Goal: Complete application form

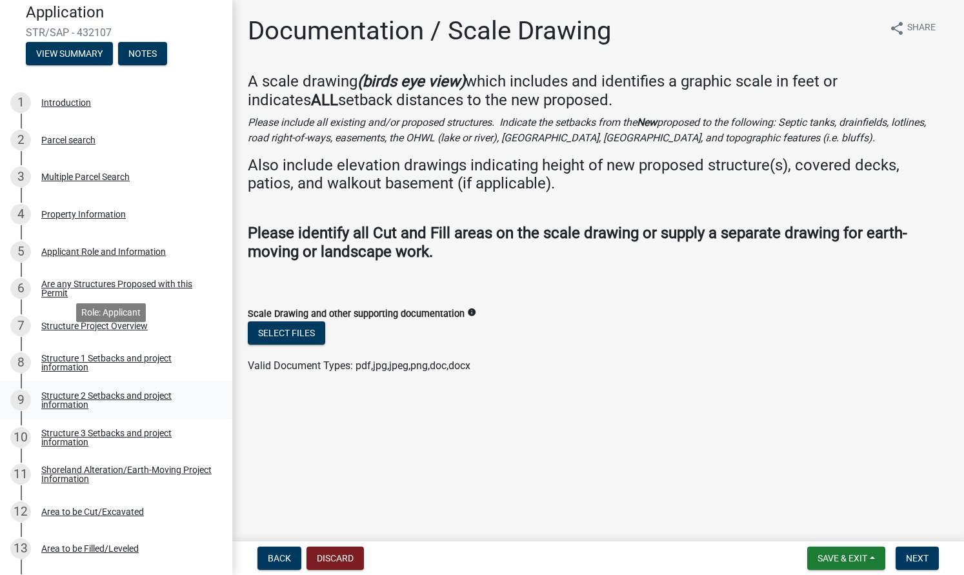
scroll to position [208, 0]
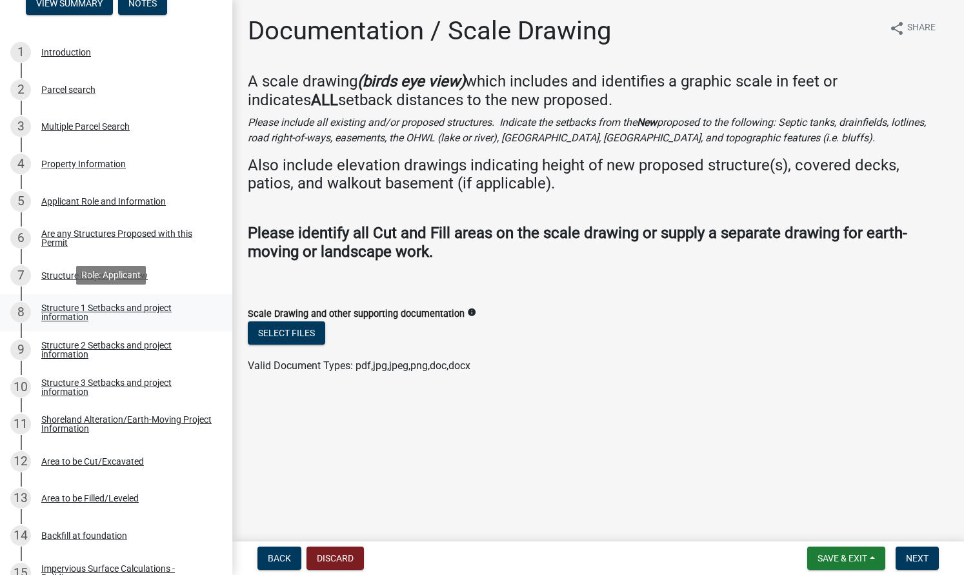
click at [131, 307] on div "Structure 1 Setbacks and project information" at bounding box center [126, 312] width 170 height 18
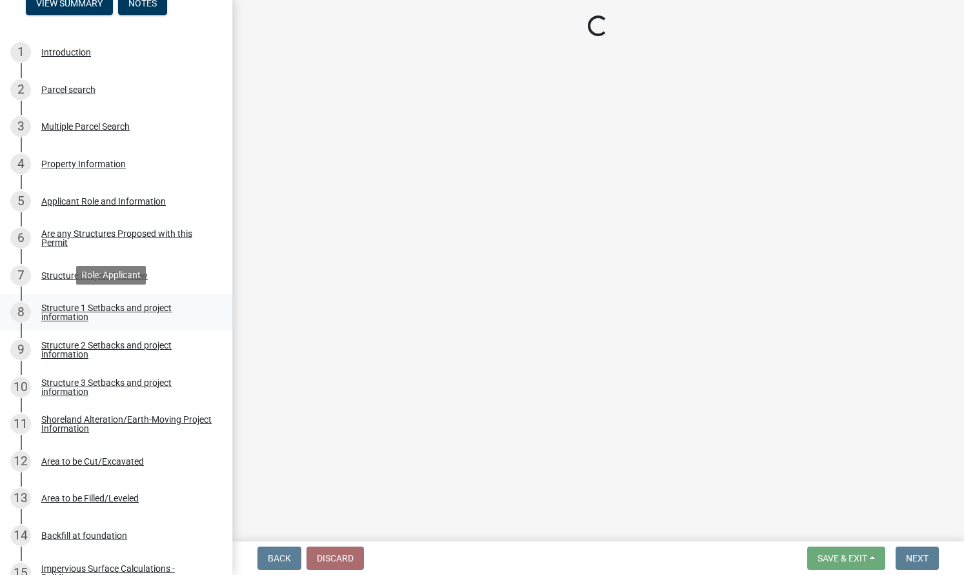
select select "c185e313-3403-4239-bd61-bb563c58a77a"
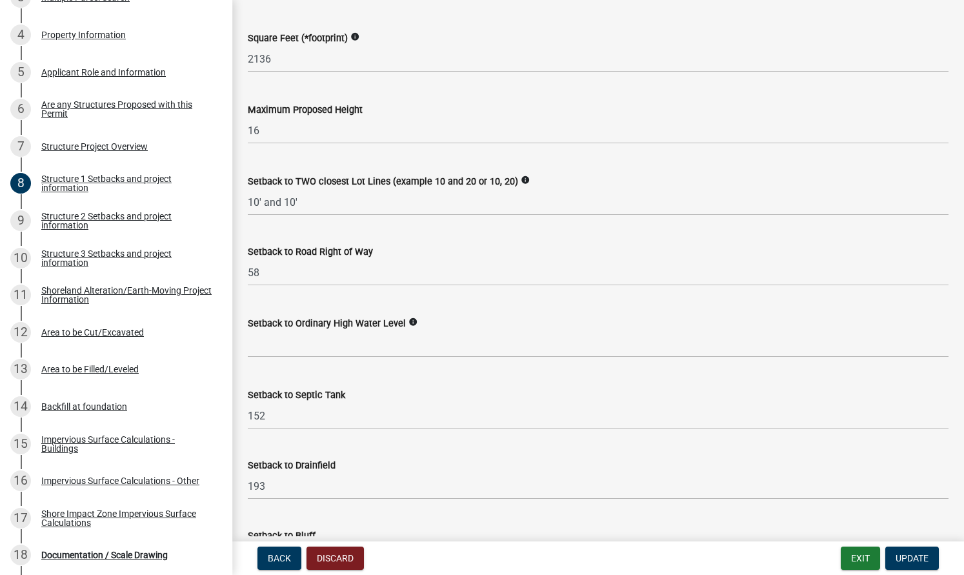
scroll to position [574, 0]
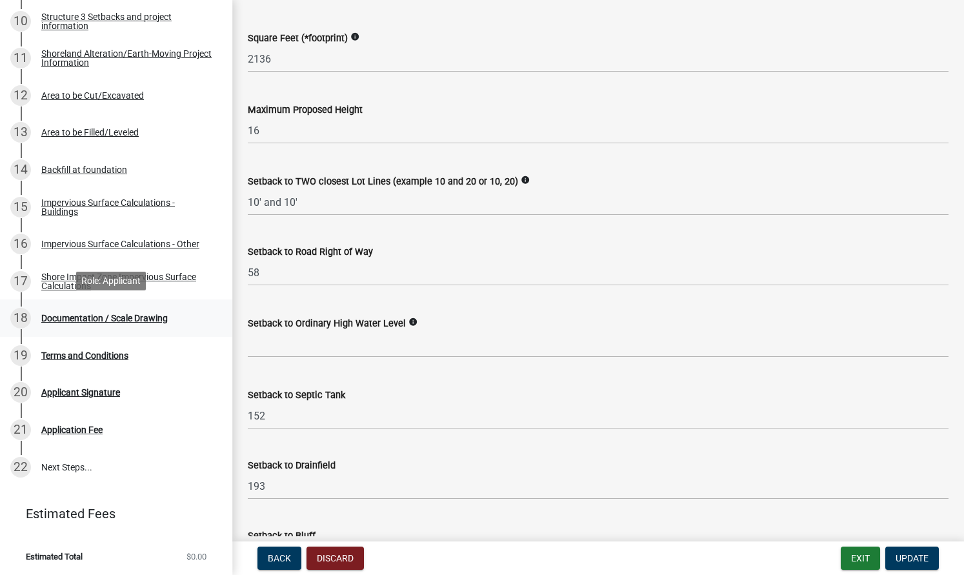
click at [115, 317] on div "Documentation / Scale Drawing" at bounding box center [104, 318] width 126 height 9
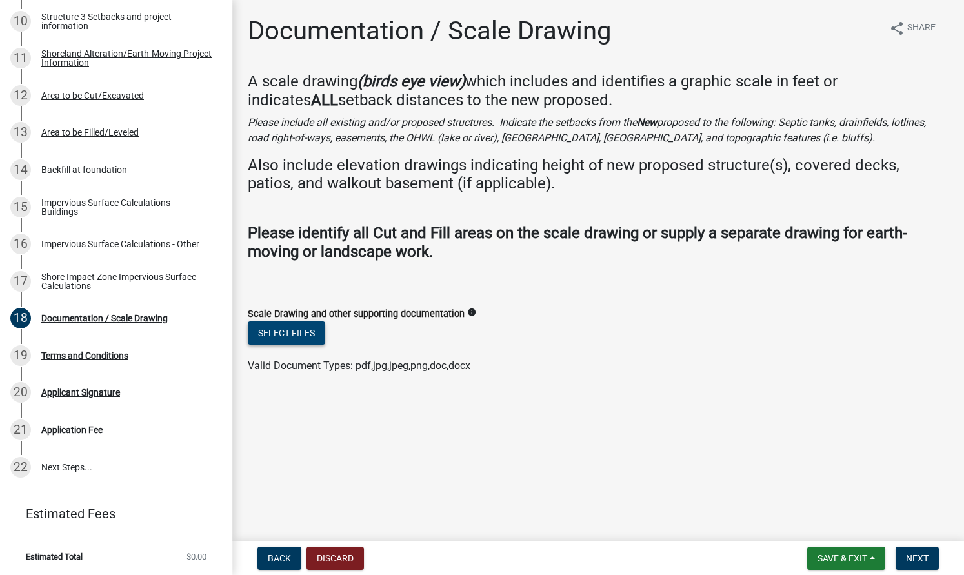
click at [306, 332] on button "Select files" at bounding box center [286, 332] width 77 height 23
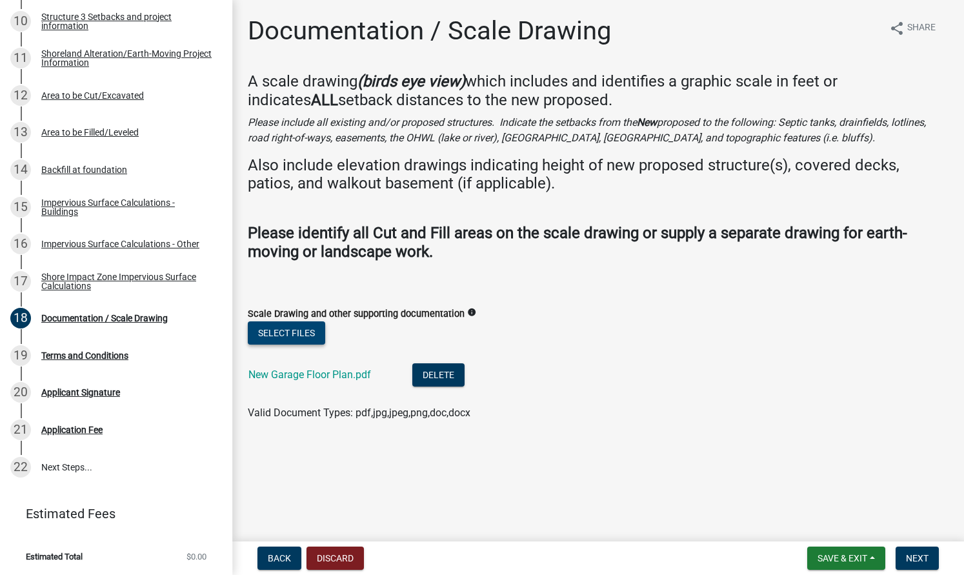
click at [288, 330] on button "Select files" at bounding box center [286, 332] width 77 height 23
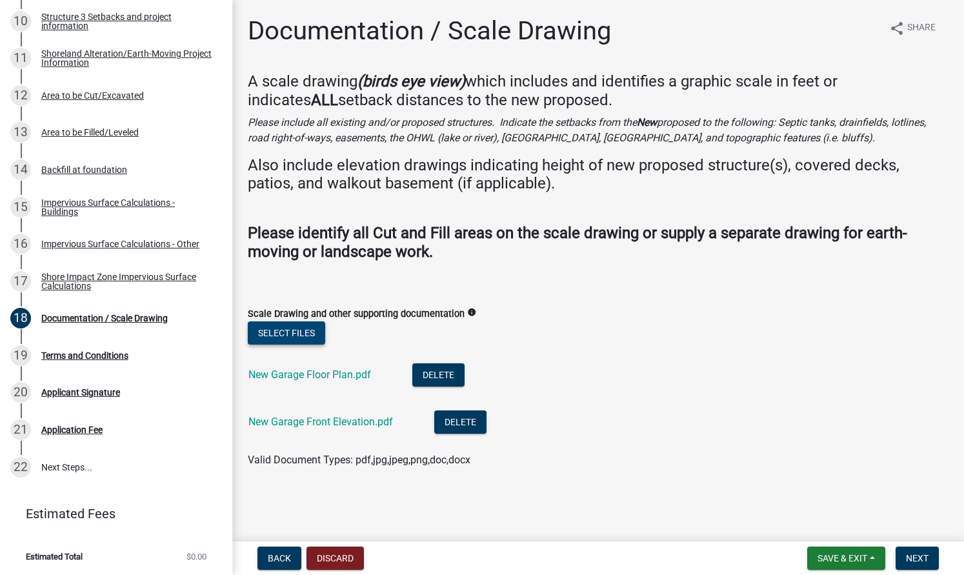
click at [282, 327] on button "Select files" at bounding box center [286, 332] width 77 height 23
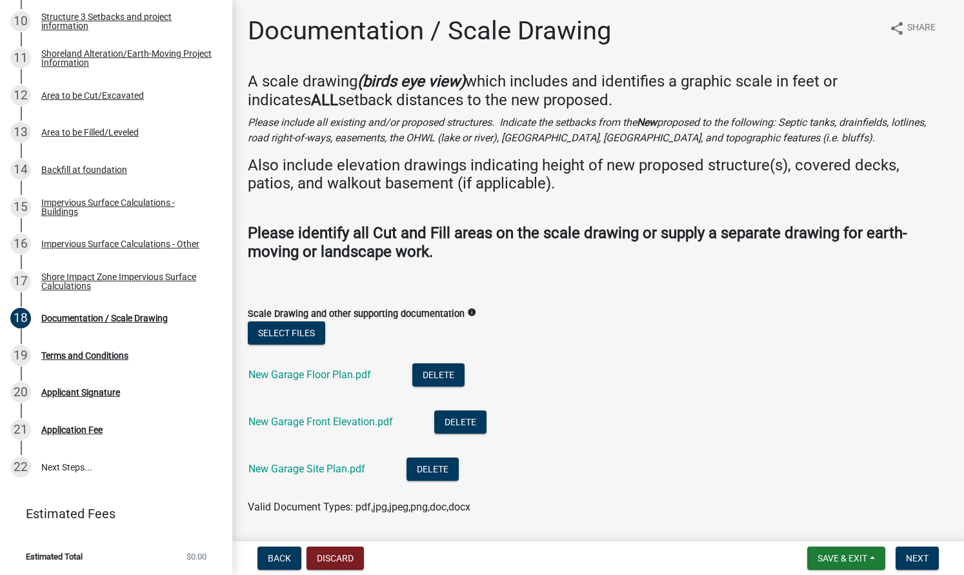
scroll to position [37, 0]
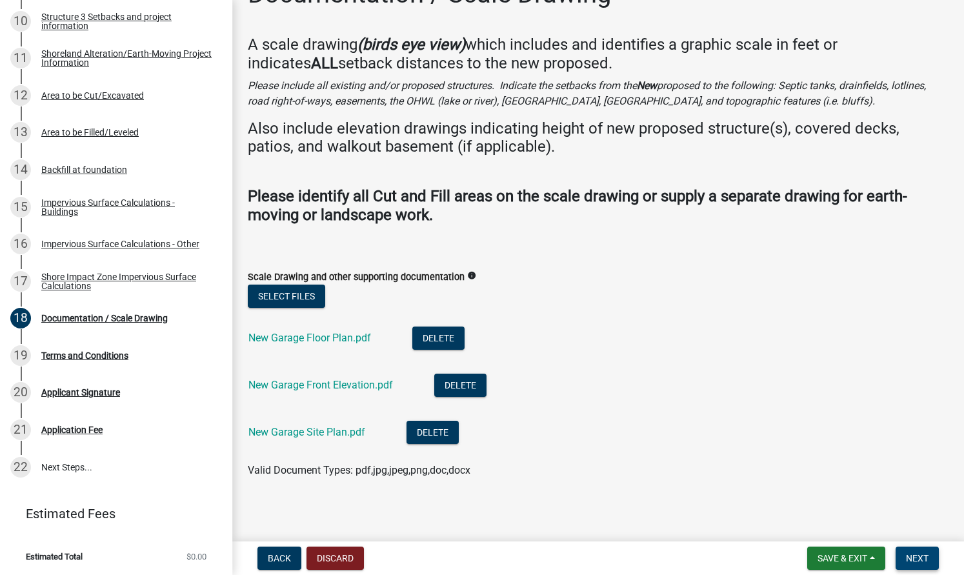
click at [920, 560] on span "Next" at bounding box center [917, 558] width 23 height 10
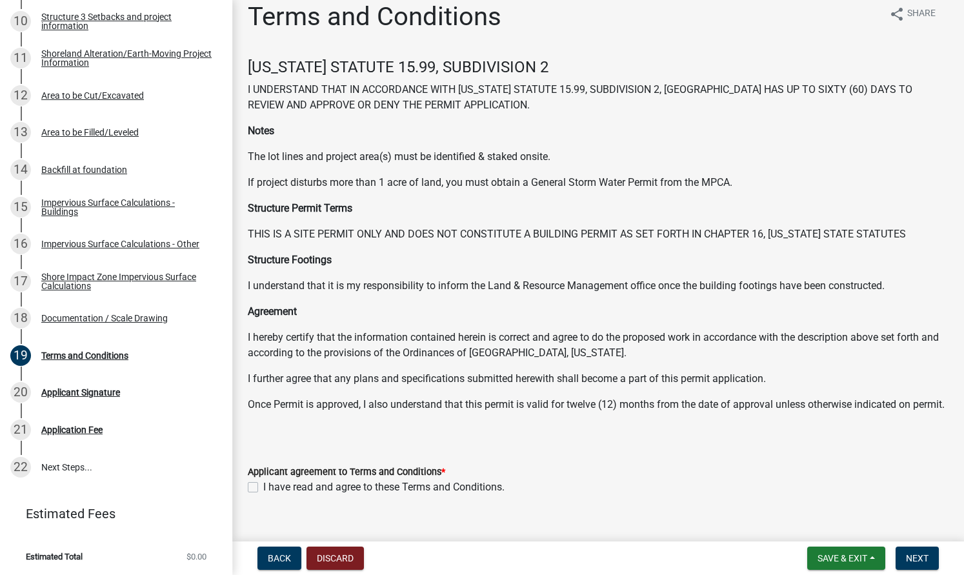
scroll to position [40, 0]
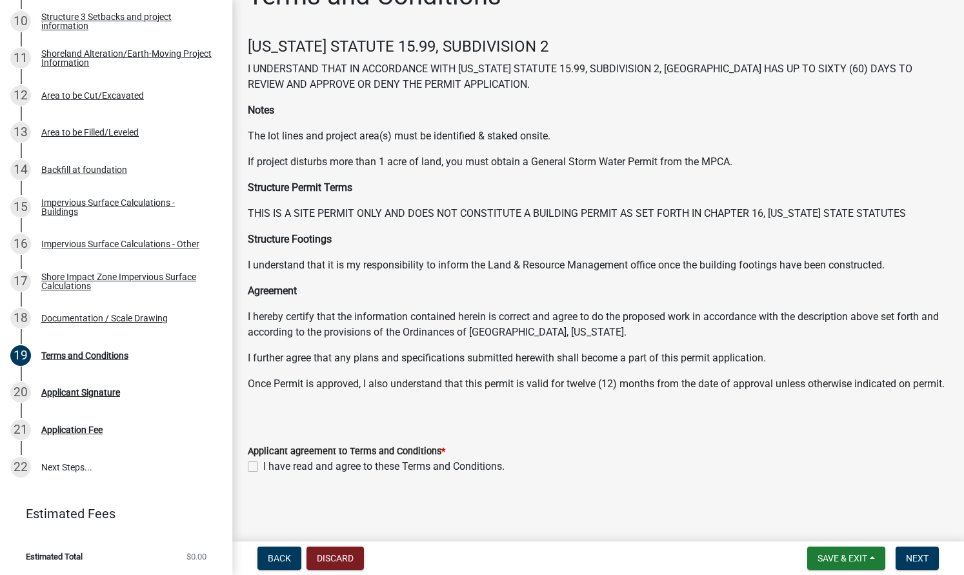
click at [263, 472] on label "I have read and agree to these Terms and Conditions." at bounding box center [383, 466] width 241 height 15
click at [263, 467] on input "I have read and agree to these Terms and Conditions." at bounding box center [267, 463] width 8 height 8
checkbox input "true"
click at [923, 560] on span "Next" at bounding box center [917, 558] width 23 height 10
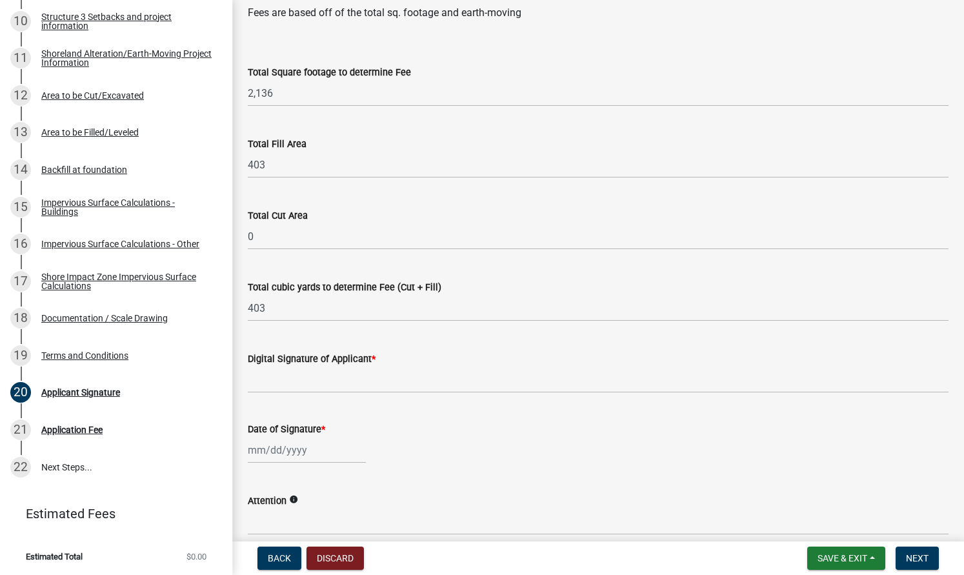
scroll to position [84, 0]
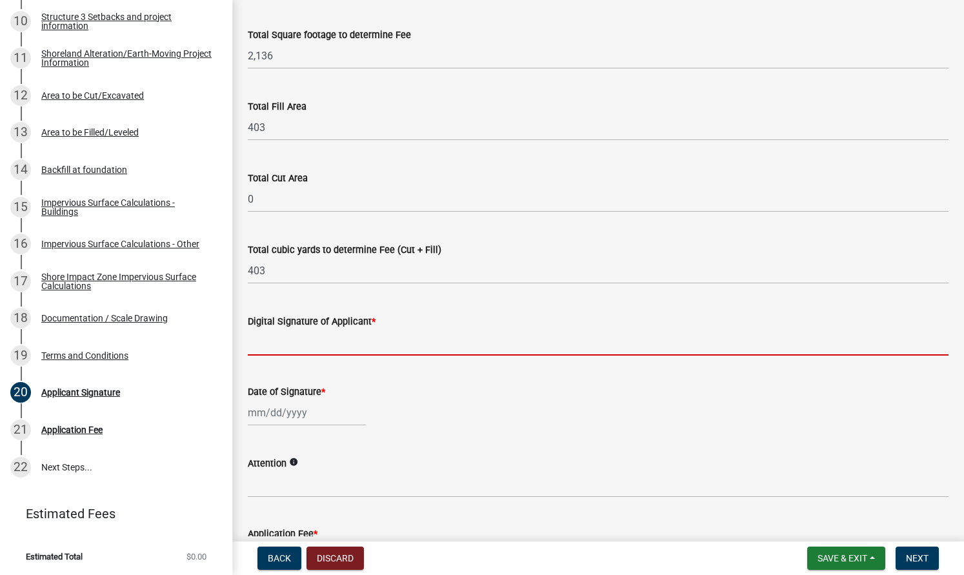
click at [261, 347] on input "Digital Signature of Applicant *" at bounding box center [598, 342] width 701 height 26
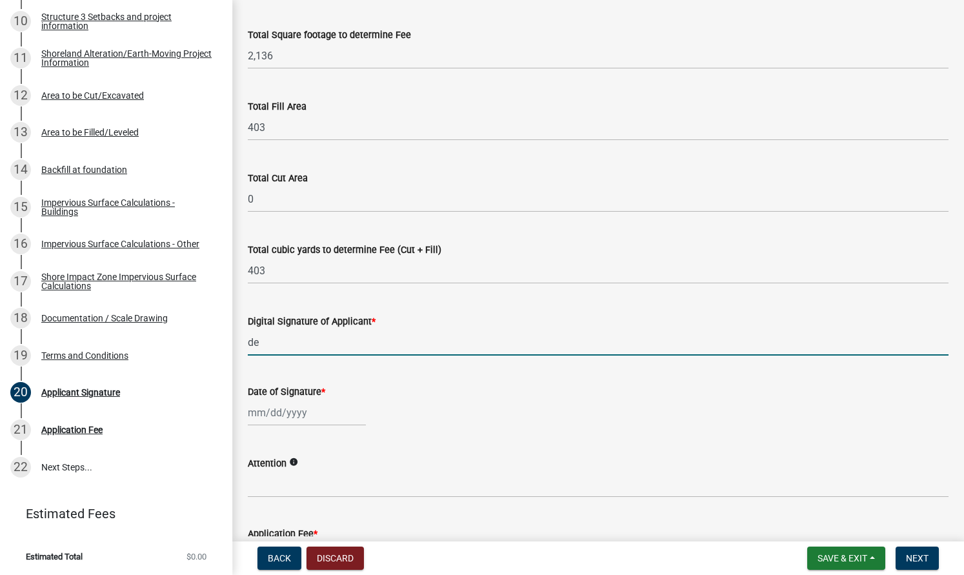
type input "d"
type input "[PERSON_NAME]"
select select "8"
select select "2025"
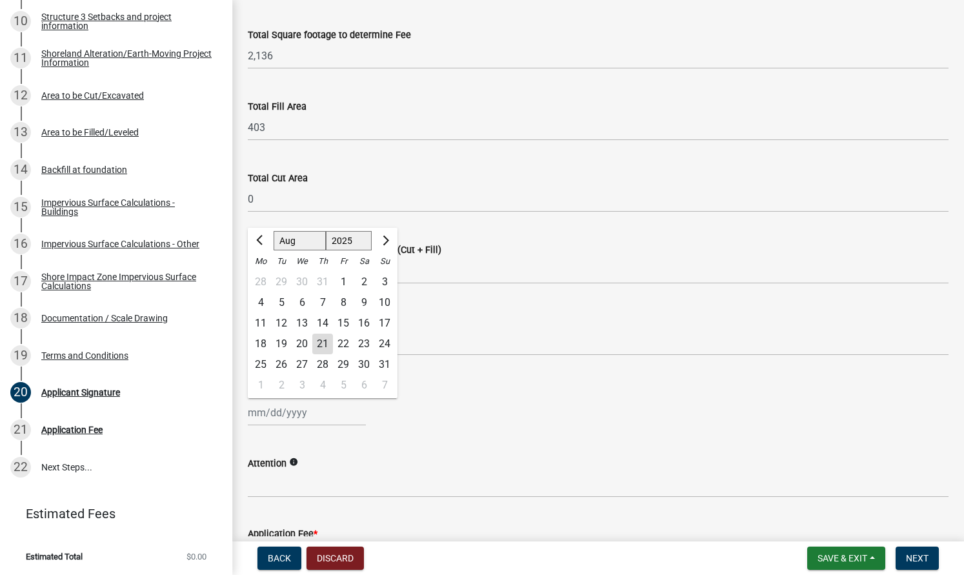
click at [259, 421] on div "Jan Feb Mar Apr May Jun Jul Aug Sep Oct Nov Dec 1525 1526 1527 1528 1529 1530 1…" at bounding box center [307, 412] width 118 height 26
click at [322, 346] on div "21" at bounding box center [322, 344] width 21 height 21
type input "[DATE]"
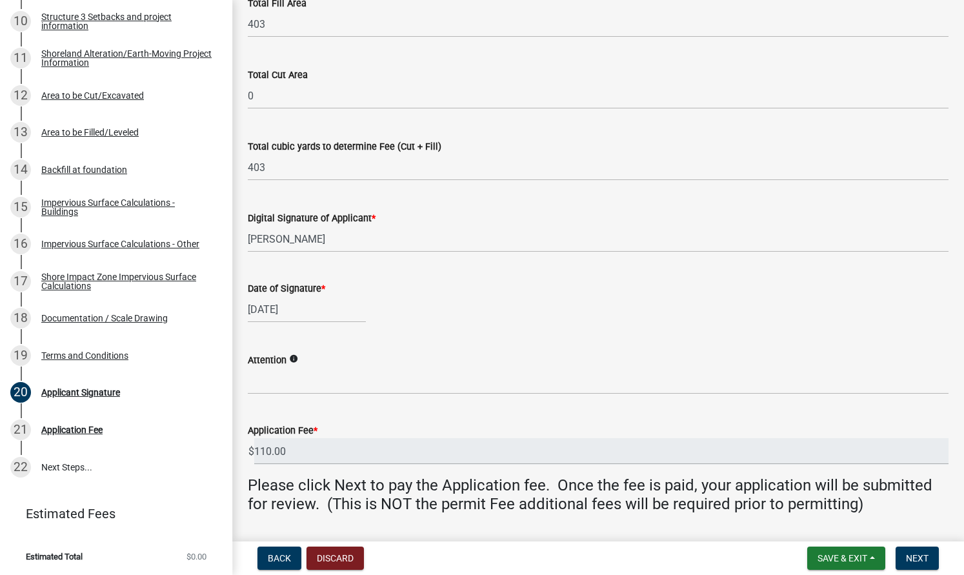
scroll to position [208, 0]
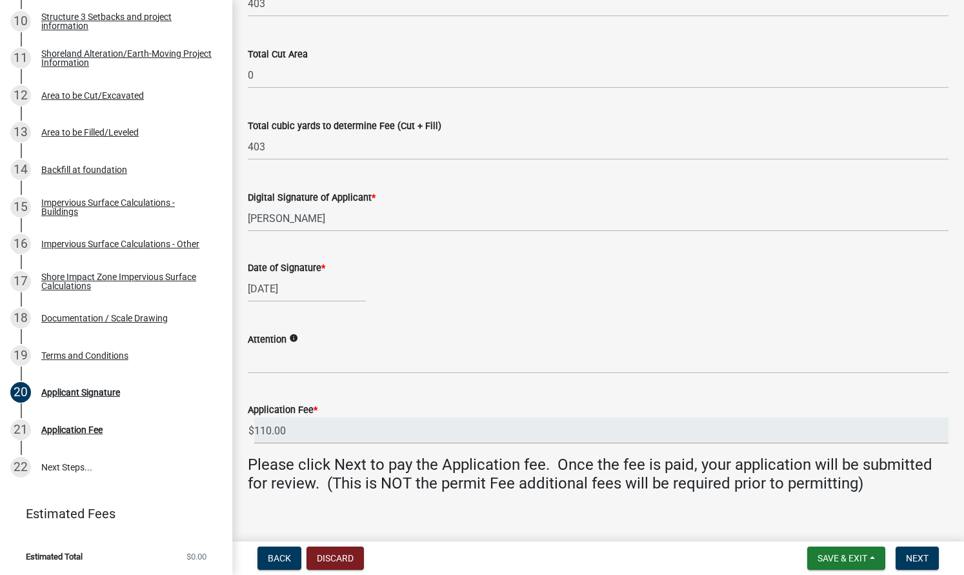
click at [295, 338] on icon "info" at bounding box center [293, 338] width 9 height 9
click at [278, 315] on div "Attention info" at bounding box center [598, 344] width 701 height 60
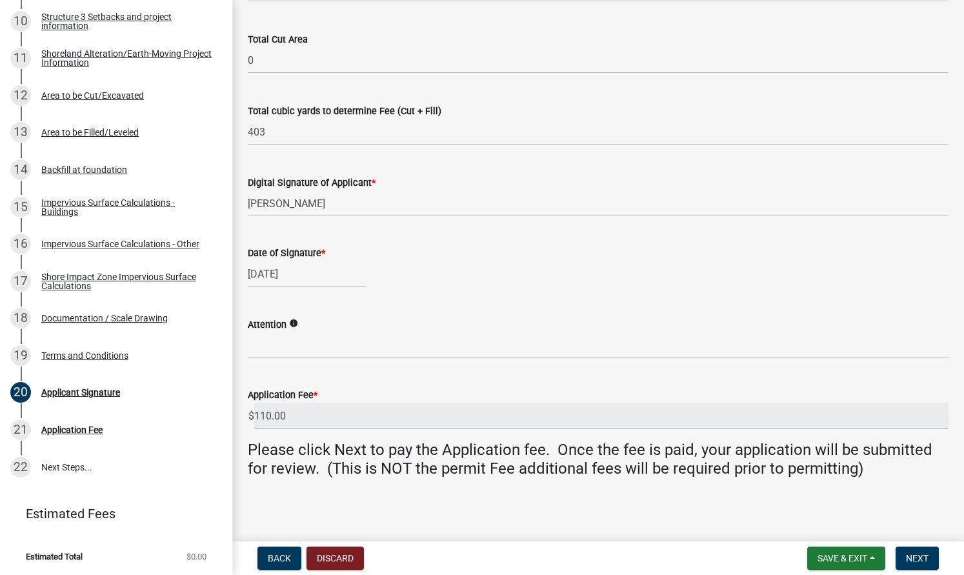
scroll to position [224, 0]
click at [916, 557] on span "Next" at bounding box center [917, 558] width 23 height 10
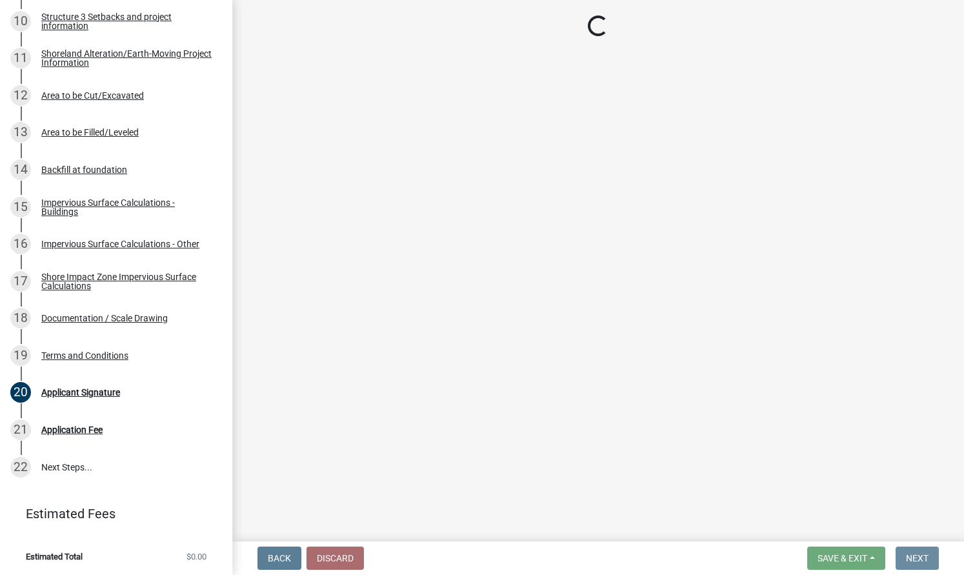
scroll to position [0, 0]
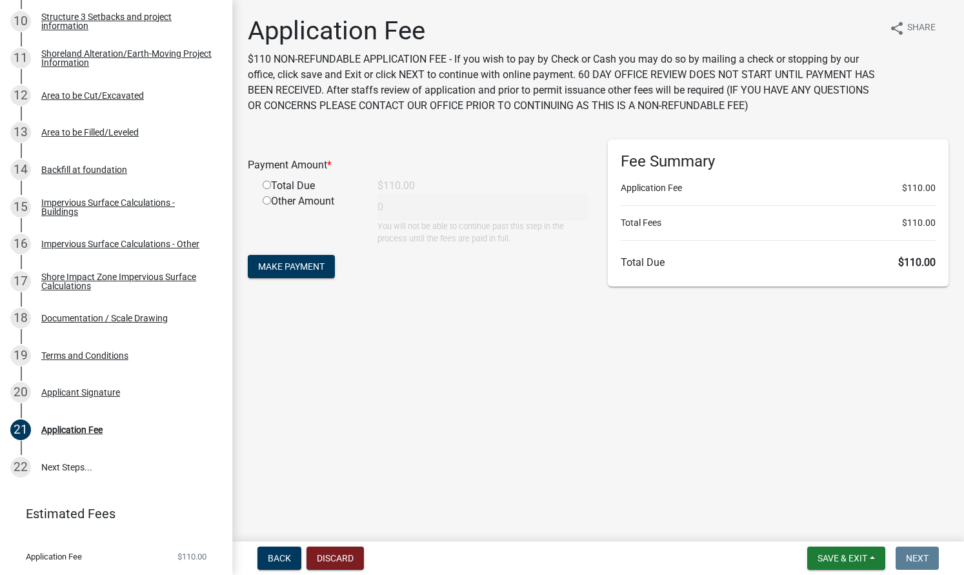
click at [267, 187] on input "radio" at bounding box center [267, 185] width 8 height 8
radio input "true"
type input "110"
click at [296, 270] on span "Make Payment" at bounding box center [291, 266] width 66 height 10
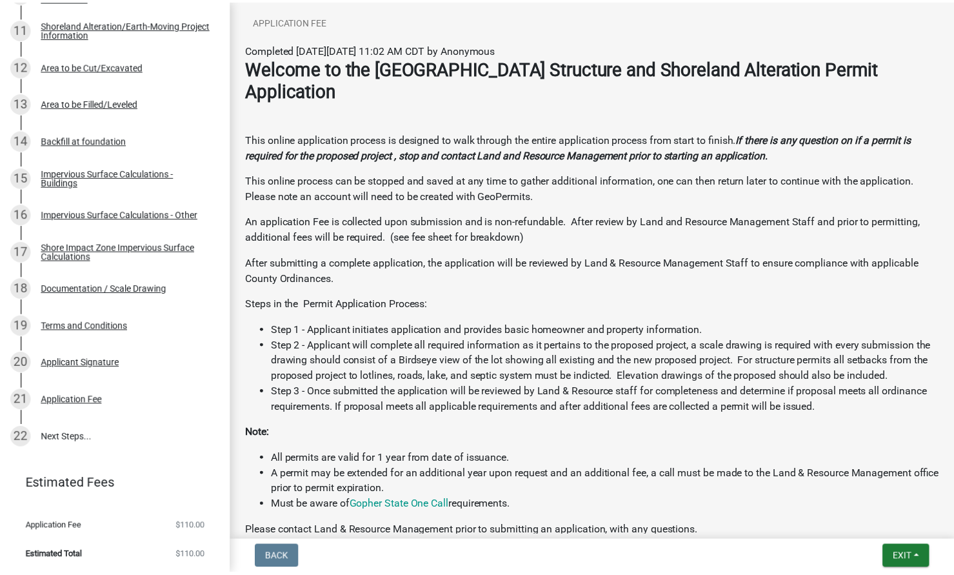
scroll to position [621, 0]
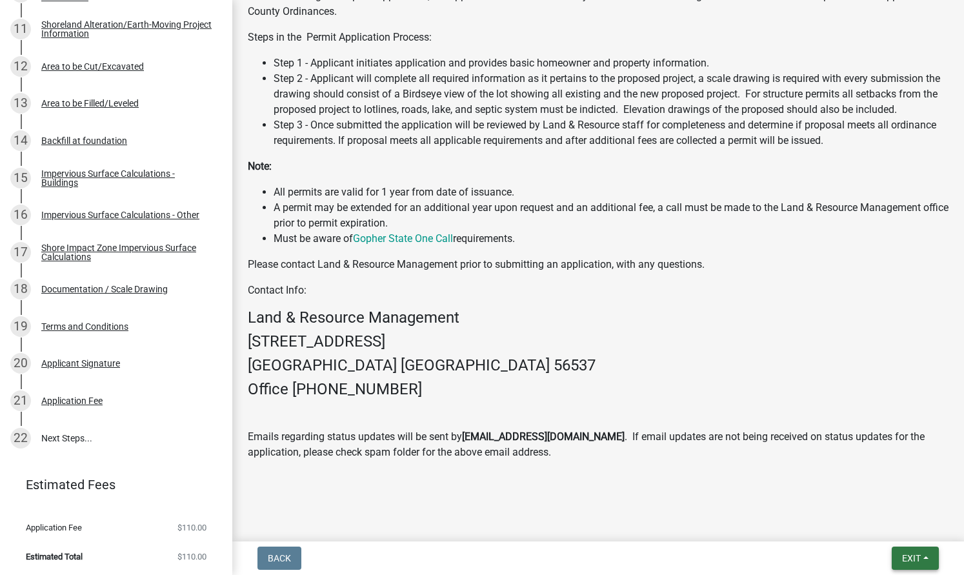
click at [909, 556] on span "Exit" at bounding box center [911, 558] width 19 height 10
click at [881, 529] on button "Save & Exit" at bounding box center [887, 524] width 103 height 31
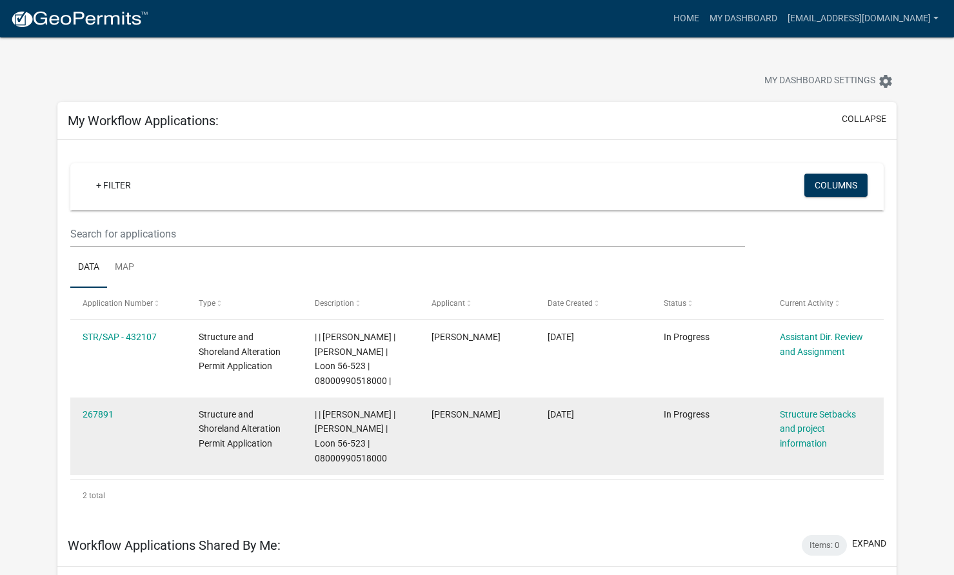
click at [132, 423] on datatable-body-cell "267891" at bounding box center [128, 435] width 116 height 77
click at [92, 411] on link "267891" at bounding box center [98, 414] width 31 height 10
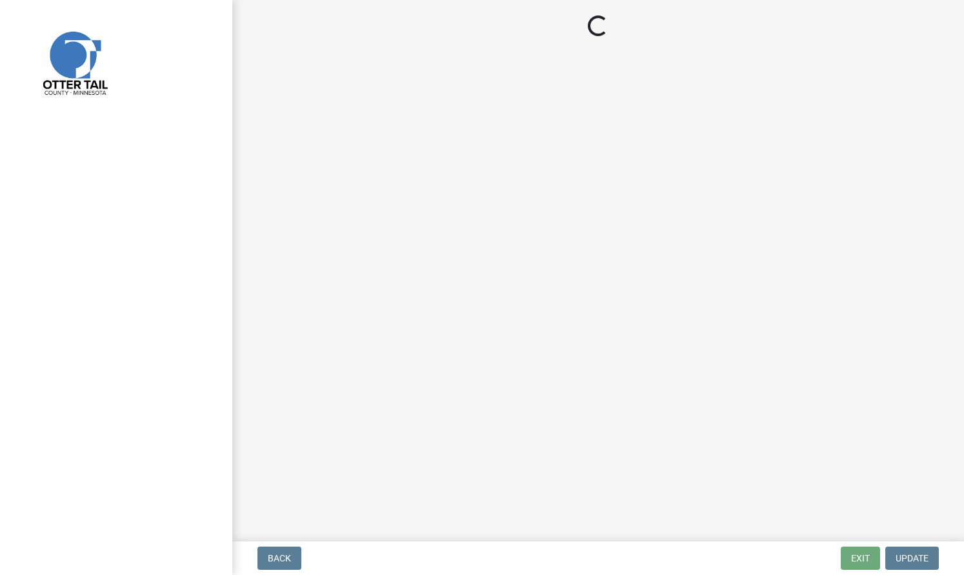
select select "25a02ecf-16f8-4dec-ac47-822d39ad9576"
select select "c185e313-3403-4239-bd61-bb563c58a77a"
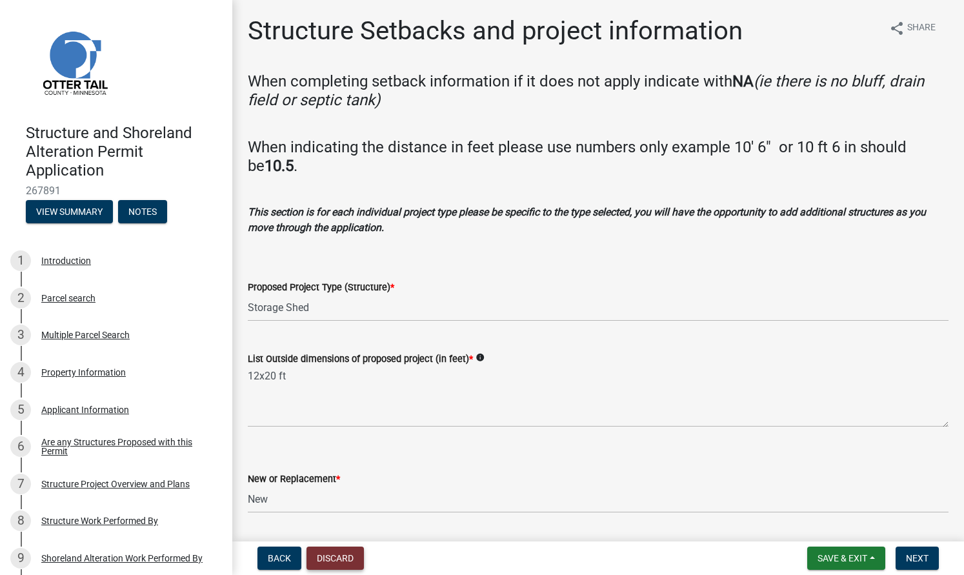
click at [343, 557] on button "Discard" at bounding box center [335, 558] width 57 height 23
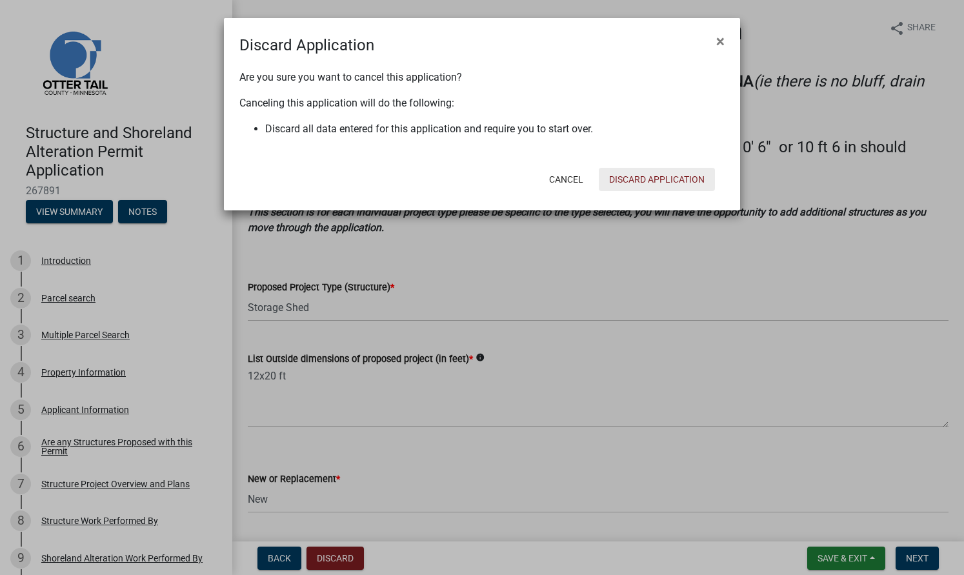
click at [662, 186] on button "Discard Application" at bounding box center [657, 179] width 116 height 23
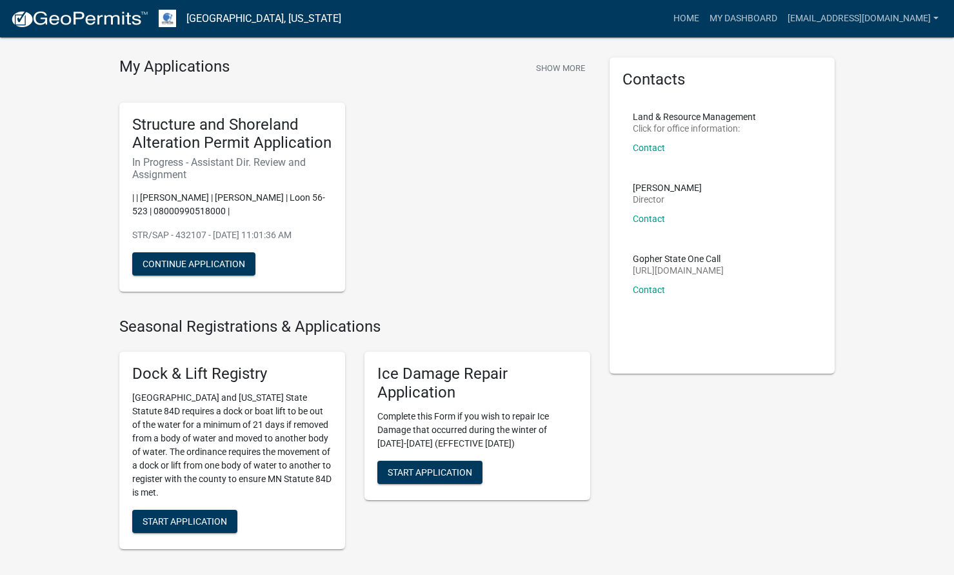
scroll to position [20, 0]
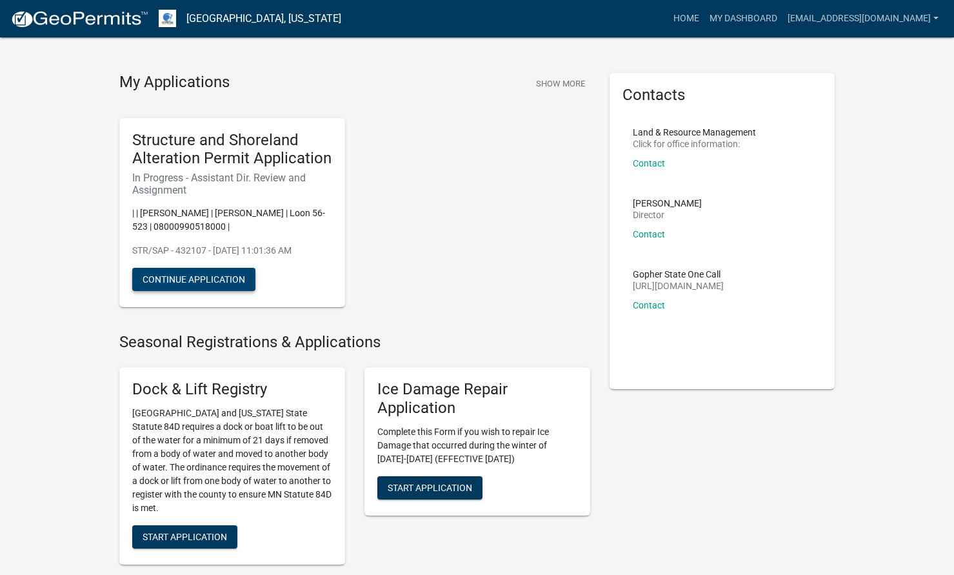
click at [210, 276] on button "Continue Application" at bounding box center [193, 279] width 123 height 23
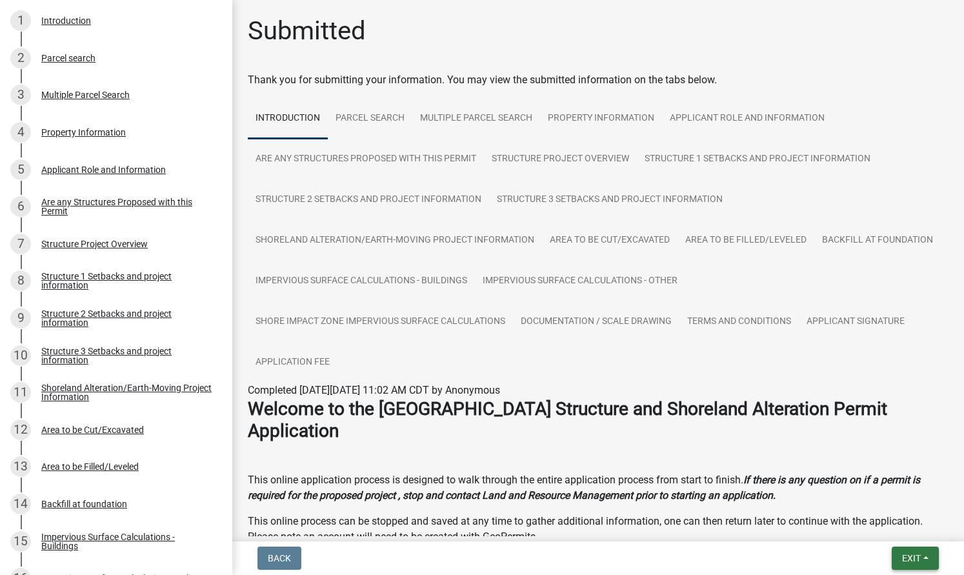
click at [912, 552] on button "Exit" at bounding box center [915, 558] width 47 height 23
click at [879, 523] on button "Save & Exit" at bounding box center [887, 524] width 103 height 31
